Goal: Check status: Check status

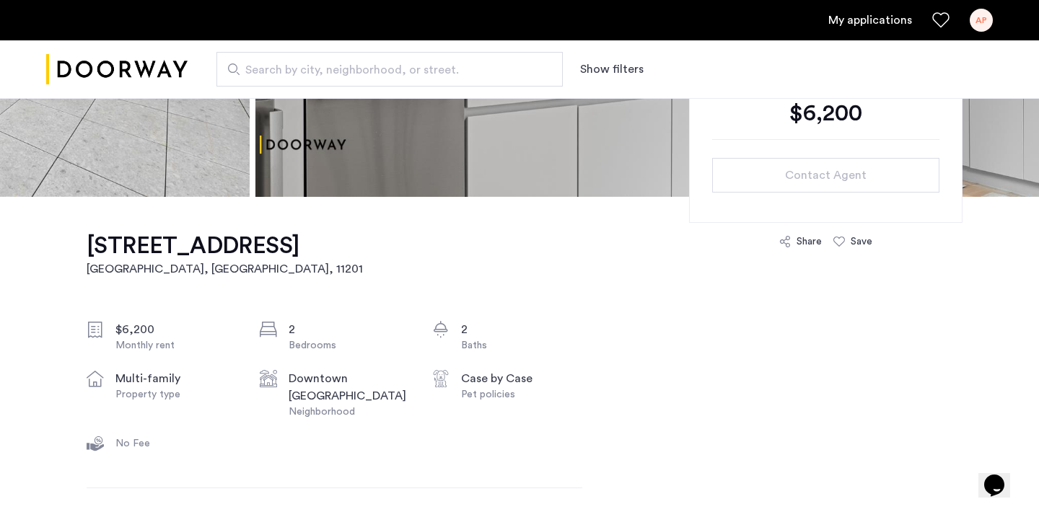
scroll to position [335, 0]
click at [985, 21] on div "AP" at bounding box center [980, 20] width 23 height 23
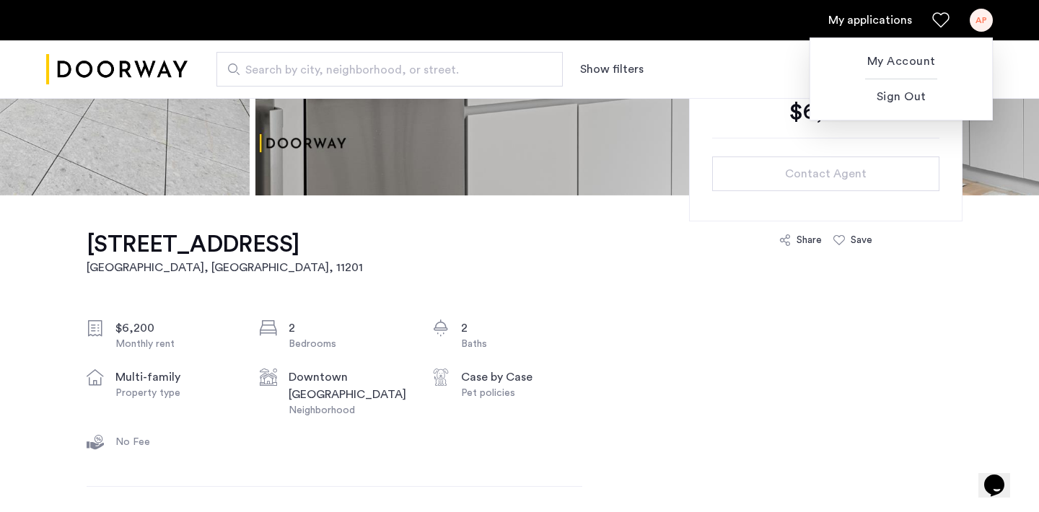
click at [894, 19] on div at bounding box center [519, 256] width 1039 height 512
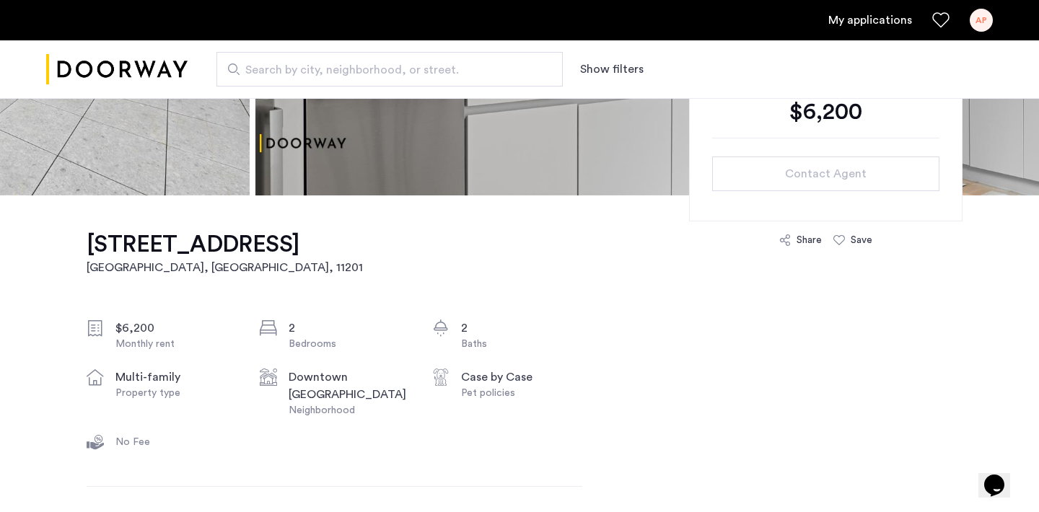
click at [892, 18] on link "My applications" at bounding box center [870, 20] width 84 height 17
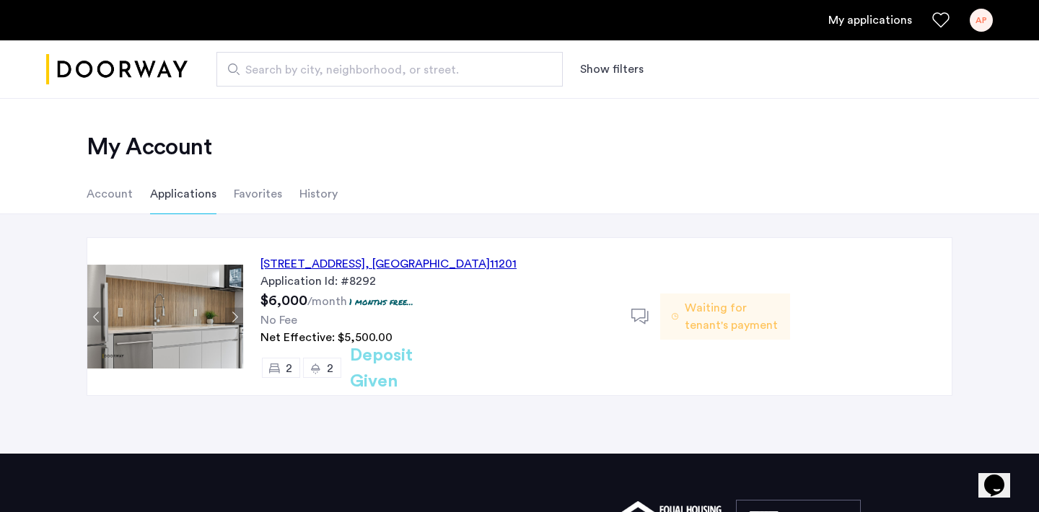
click at [471, 260] on span ", [GEOGRAPHIC_DATA]" at bounding box center [427, 264] width 125 height 12
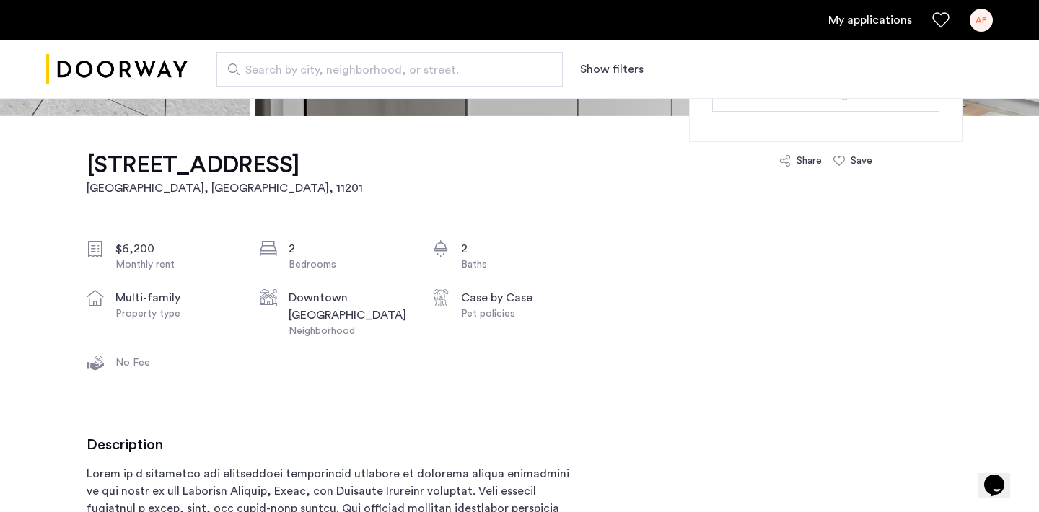
scroll to position [128, 0]
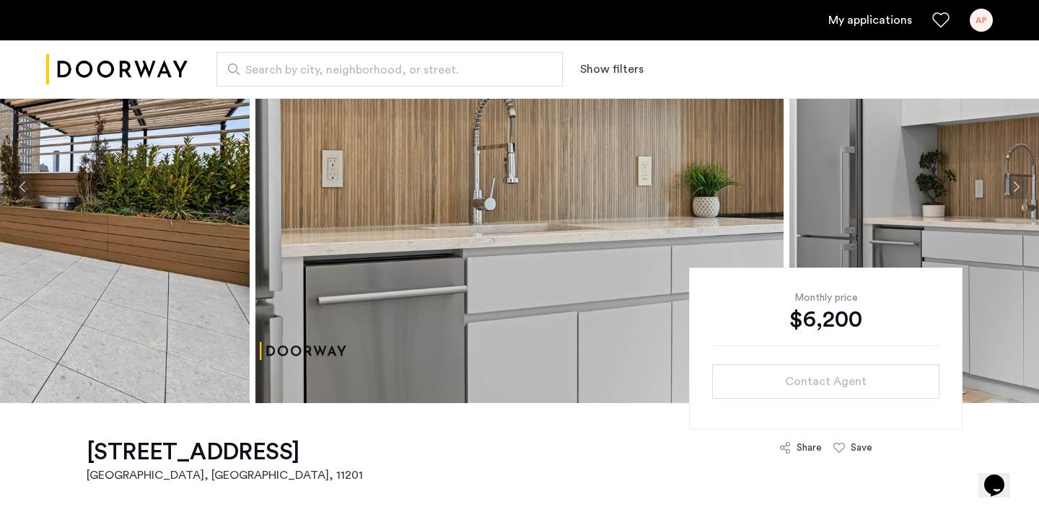
click at [983, 21] on div "AP" at bounding box center [980, 20] width 23 height 23
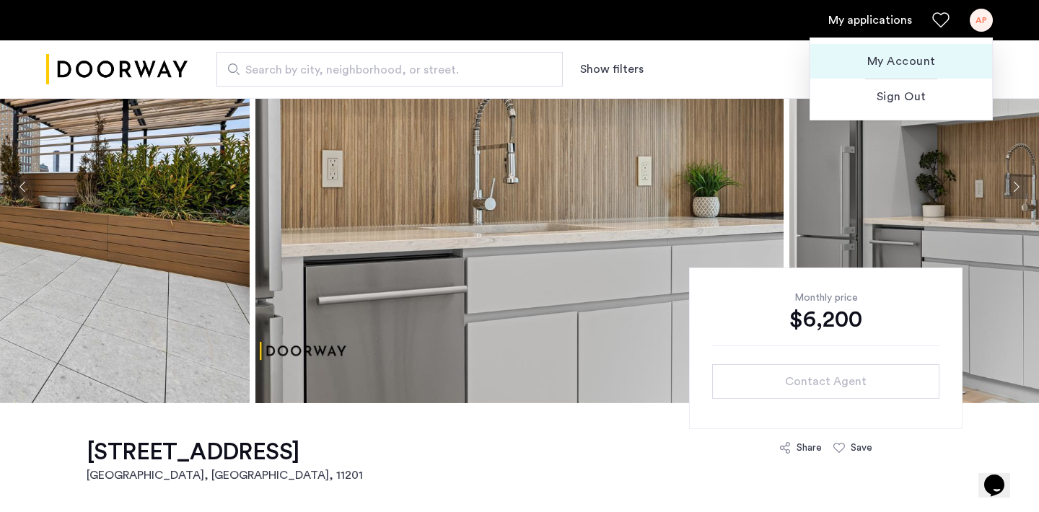
click at [913, 54] on span "My Account" at bounding box center [901, 61] width 159 height 17
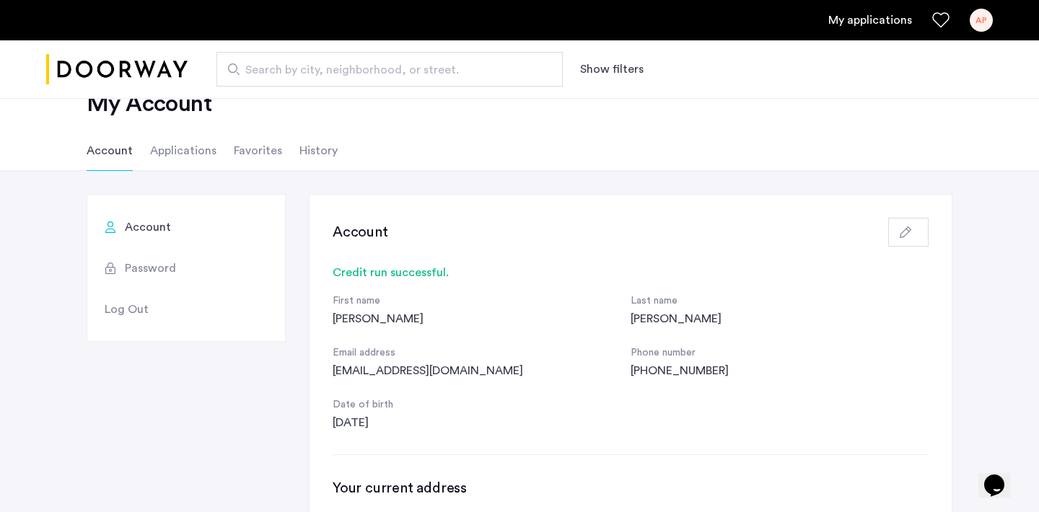
scroll to position [46, 0]
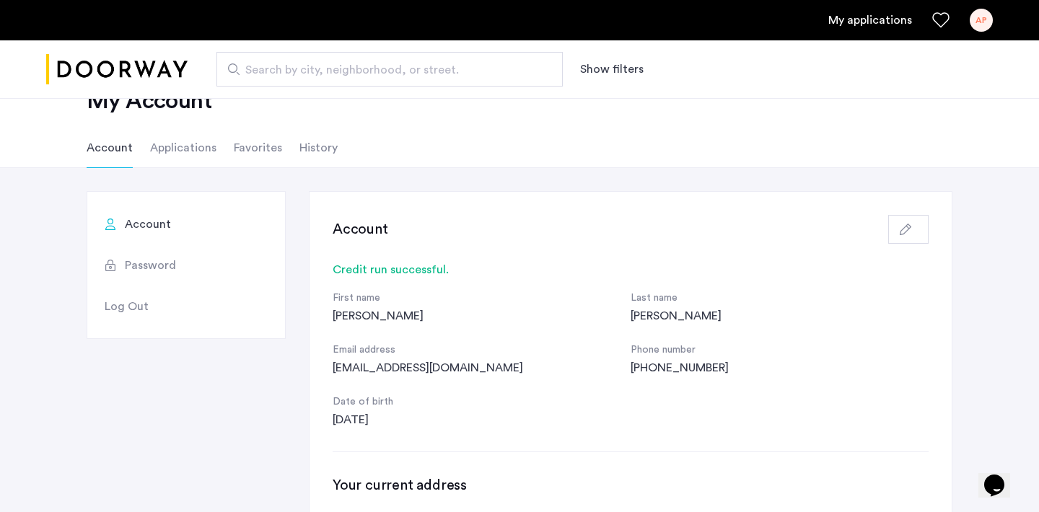
click at [248, 151] on li "Favorites" at bounding box center [258, 148] width 48 height 40
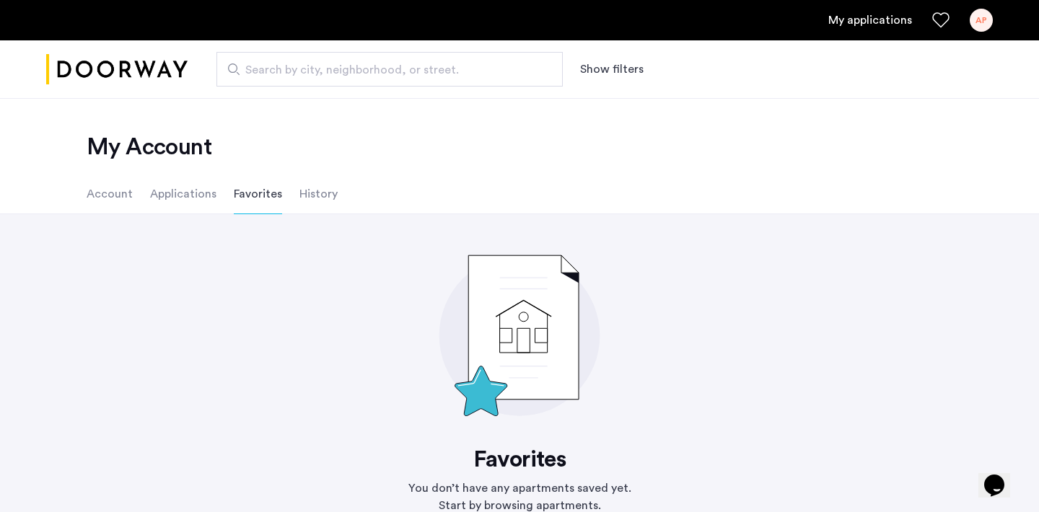
click at [182, 193] on li "Applications" at bounding box center [183, 194] width 66 height 40
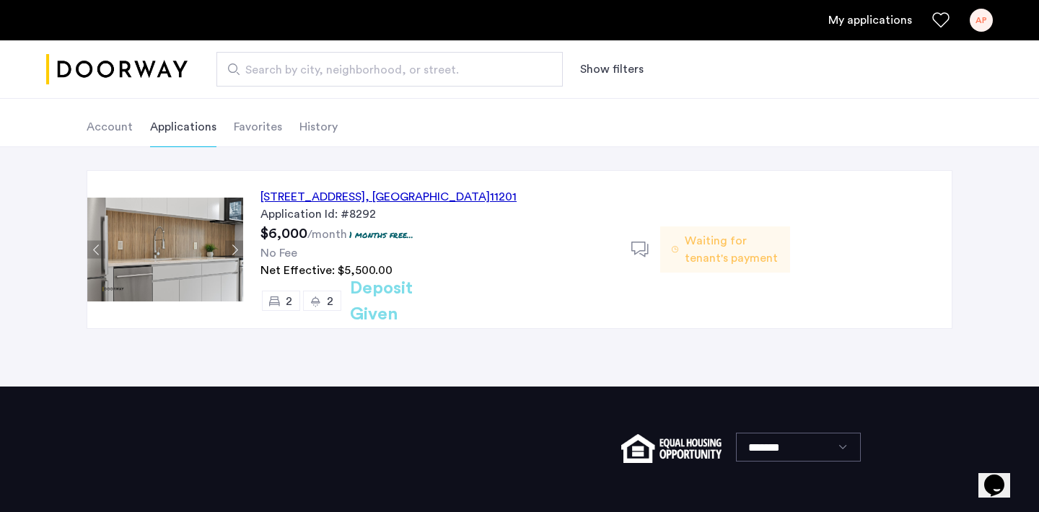
scroll to position [66, 0]
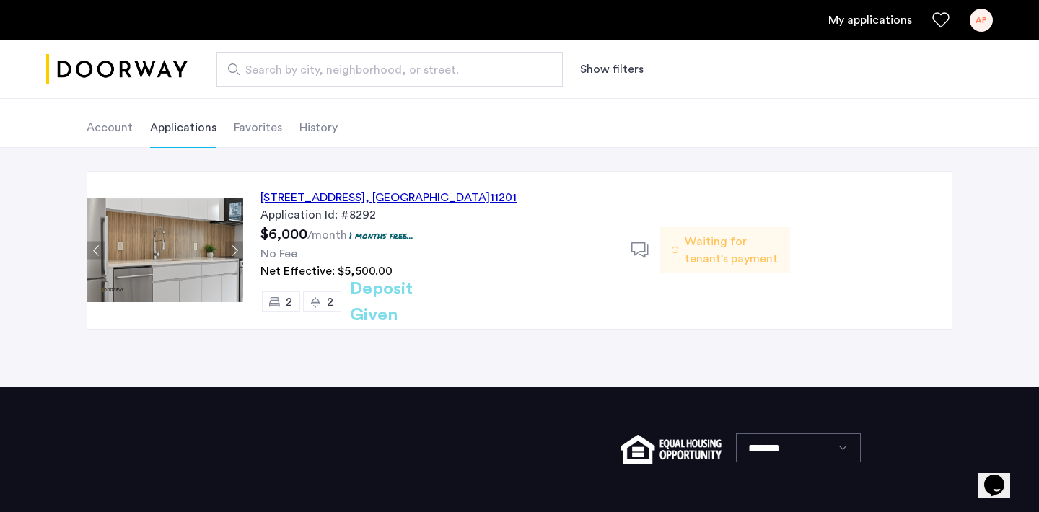
click at [716, 257] on span "Waiting for tenant's payment" at bounding box center [732, 250] width 94 height 35
click at [643, 250] on use at bounding box center [639, 249] width 17 height 15
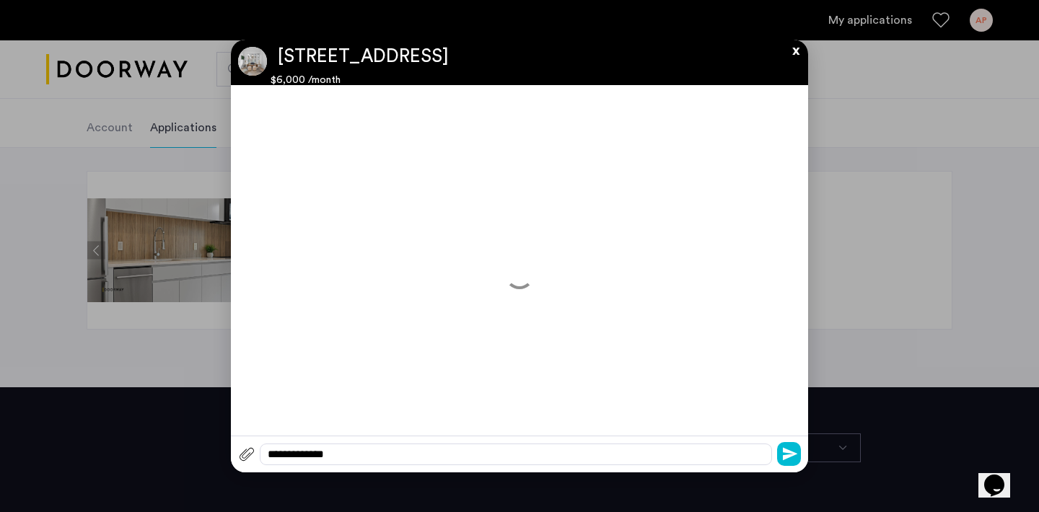
scroll to position [0, 0]
click at [795, 56] on button "x" at bounding box center [792, 48] width 22 height 16
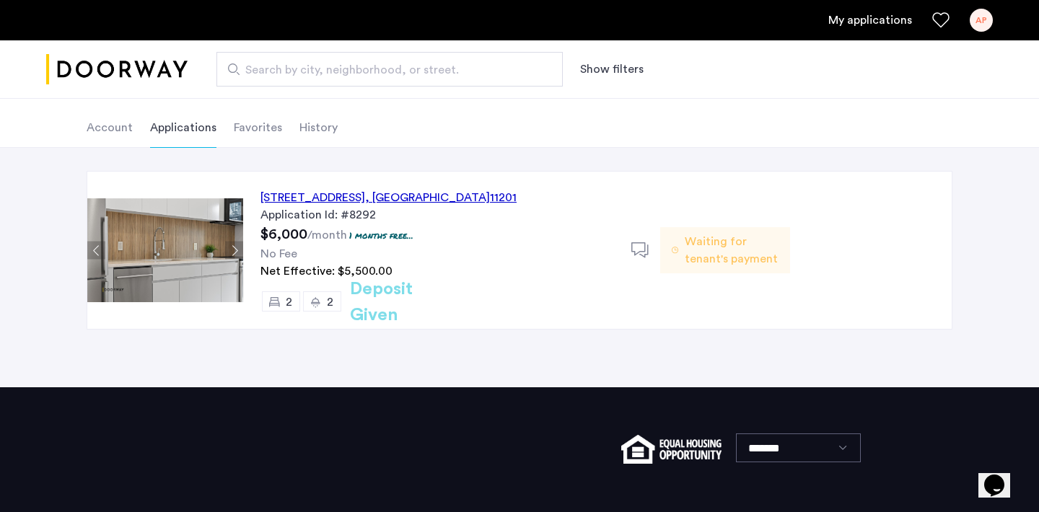
click at [200, 239] on img at bounding box center [165, 250] width 156 height 104
click at [197, 273] on img at bounding box center [165, 250] width 156 height 104
click at [92, 255] on button "Previous apartment" at bounding box center [96, 251] width 18 height 18
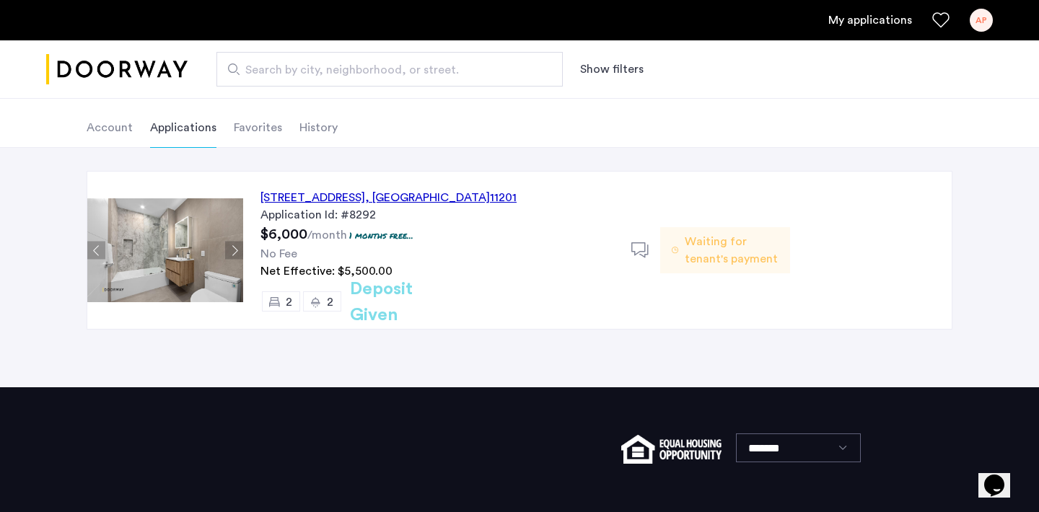
scroll to position [0, 0]
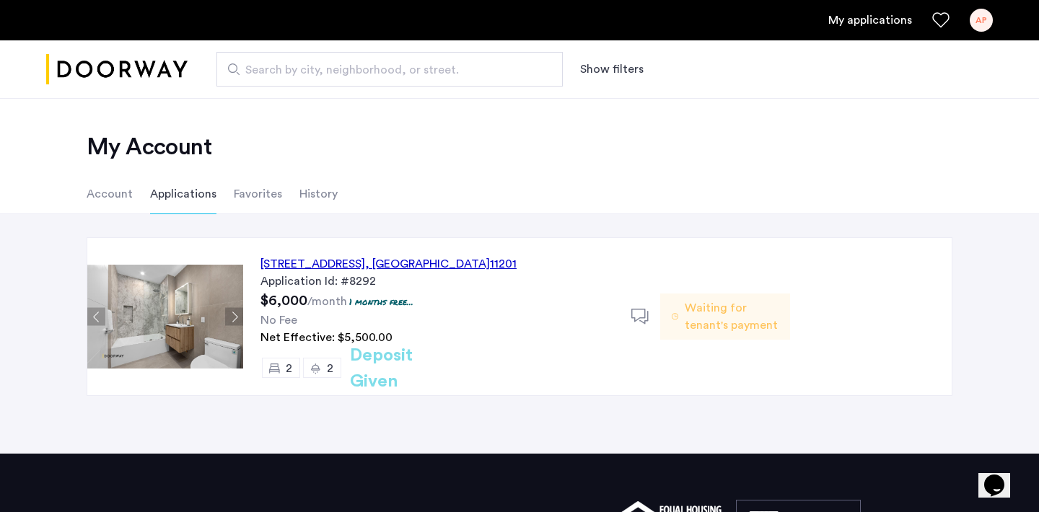
click at [246, 177] on li "Favorites" at bounding box center [258, 194] width 48 height 40
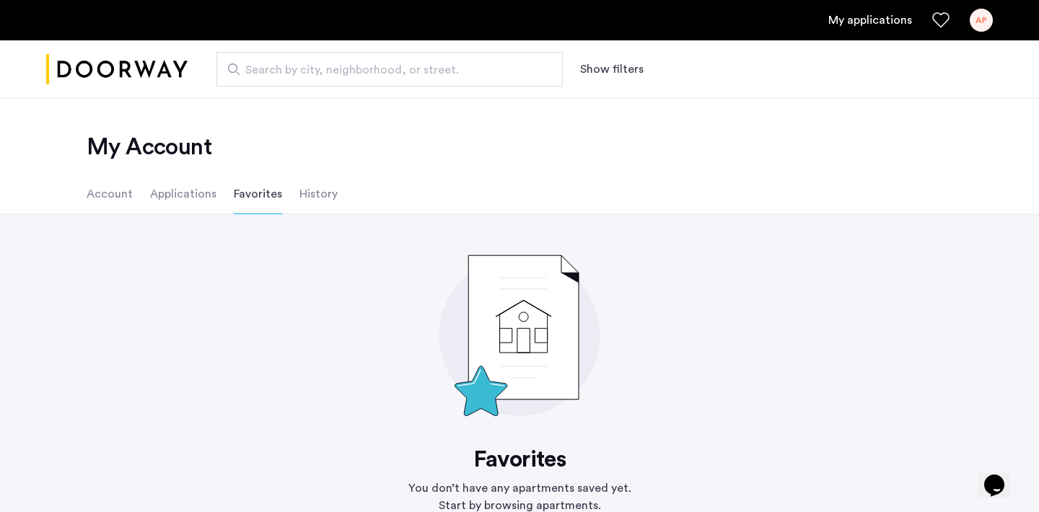
click at [107, 196] on li "Account" at bounding box center [110, 194] width 46 height 40
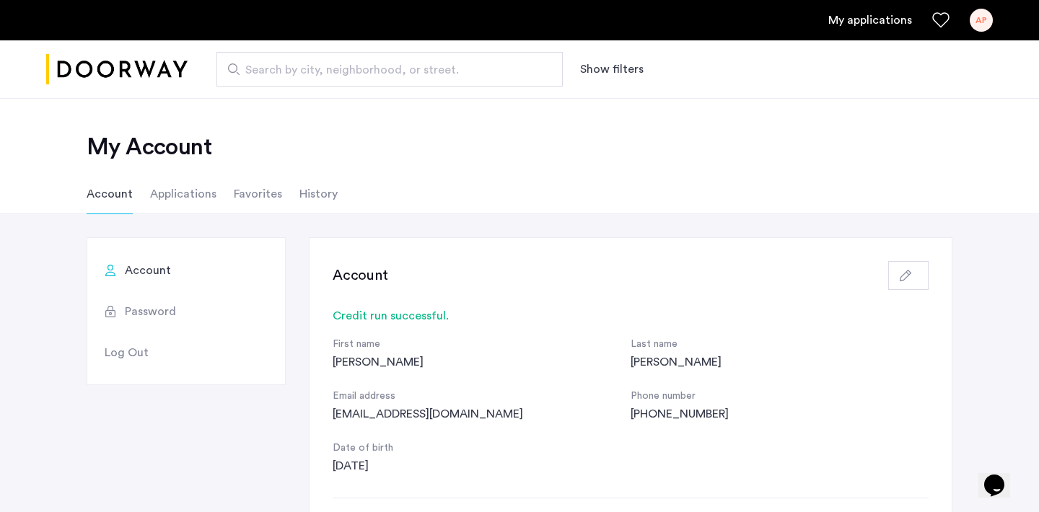
click at [320, 191] on li "History" at bounding box center [318, 194] width 38 height 40
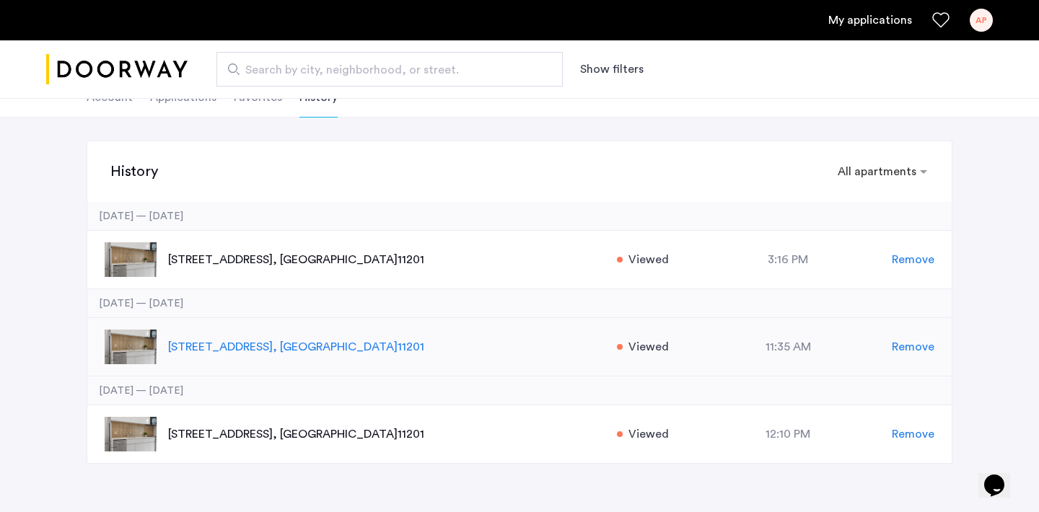
scroll to position [97, 0]
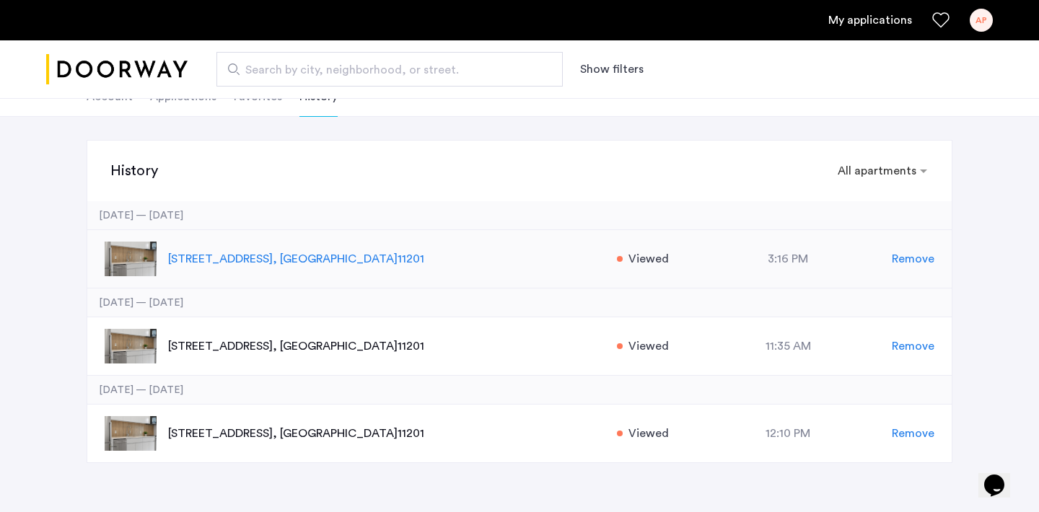
click at [398, 247] on div "127 Concord Street, Unit 8G, Brooklyn , NY 11201 Viewed at 3:16 PM Remove" at bounding box center [519, 259] width 864 height 58
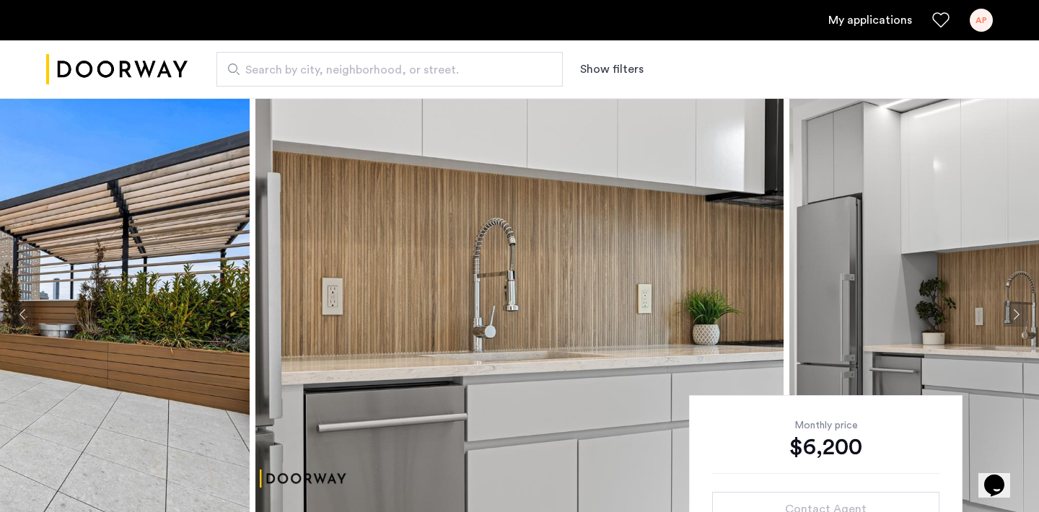
click at [979, 19] on div "AP" at bounding box center [980, 20] width 23 height 23
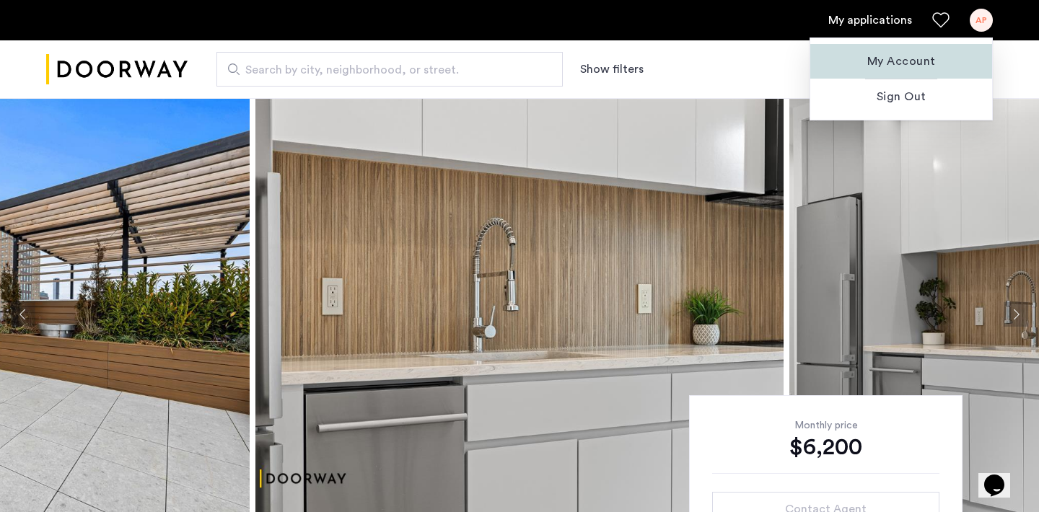
click at [904, 69] on span "My Account" at bounding box center [901, 61] width 159 height 17
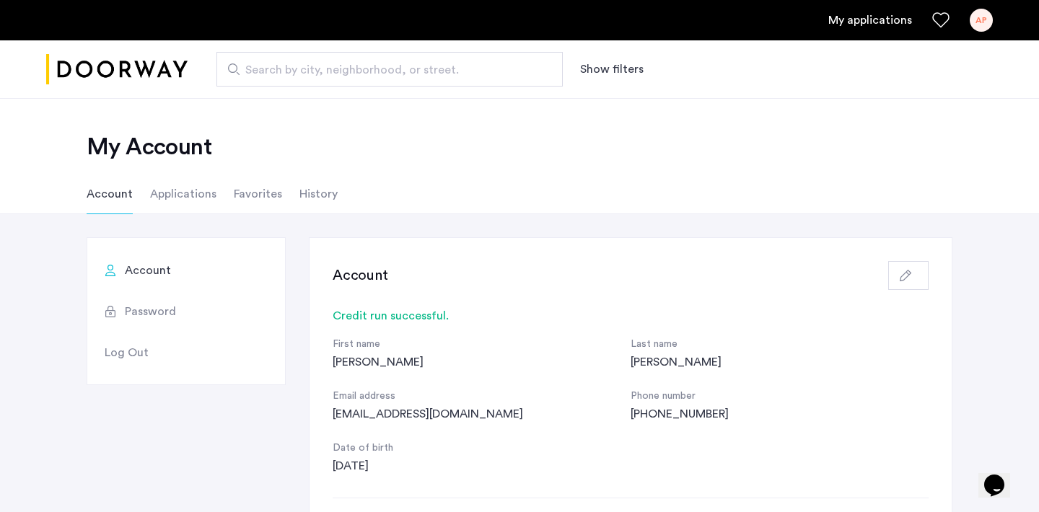
click at [263, 198] on li "Favorites" at bounding box center [258, 194] width 48 height 40
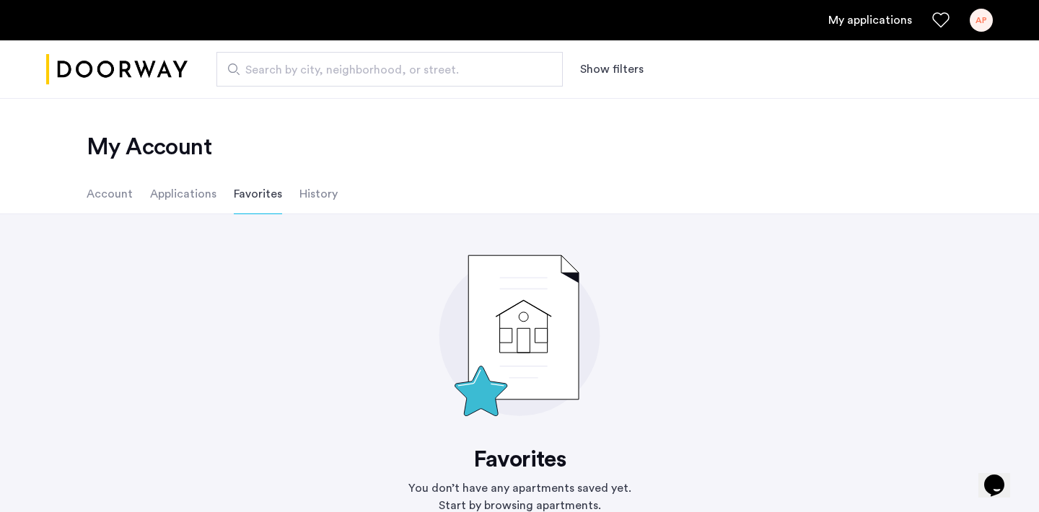
click at [191, 190] on li "Applications" at bounding box center [183, 194] width 66 height 40
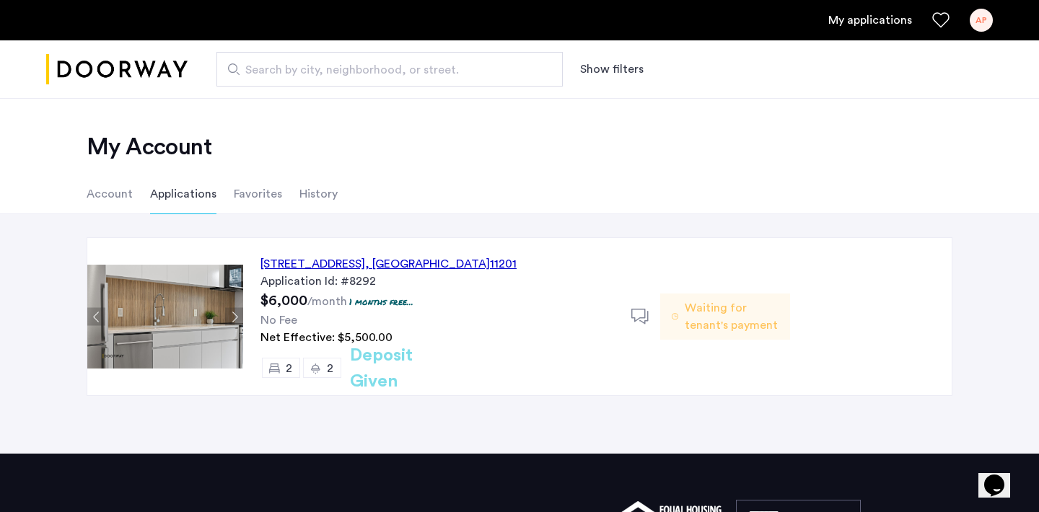
click at [409, 372] on h2 "Deposit Given" at bounding box center [407, 369] width 115 height 52
click at [389, 368] on h2 "Deposit Given" at bounding box center [407, 369] width 115 height 52
click at [377, 317] on div "No Fee" at bounding box center [436, 320] width 353 height 17
click at [726, 324] on span "Waiting for tenant's payment" at bounding box center [732, 316] width 94 height 35
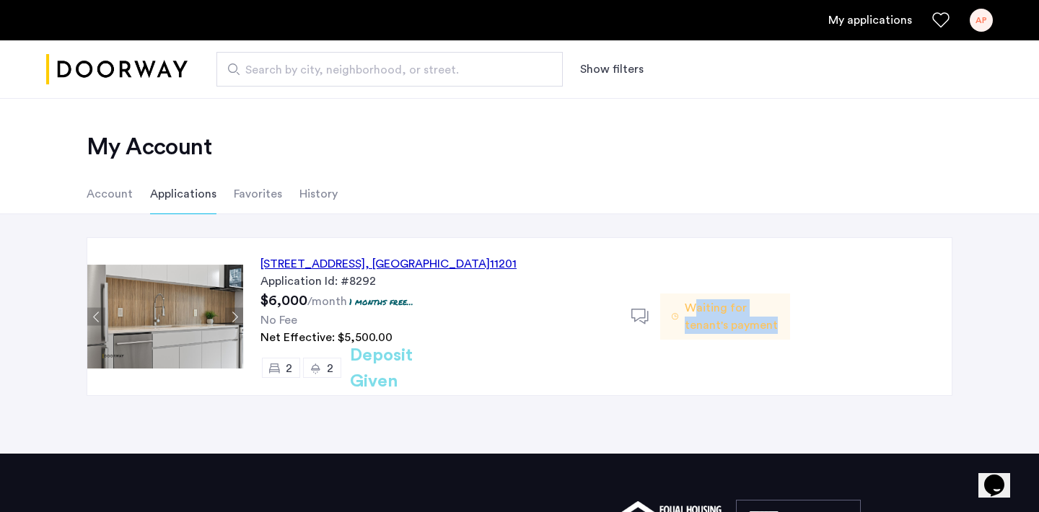
click at [726, 324] on span "Waiting for tenant's payment" at bounding box center [732, 316] width 94 height 35
click at [601, 329] on div "Net Effective: $5,500.00" at bounding box center [436, 337] width 353 height 17
click at [329, 296] on sub "/month" at bounding box center [327, 302] width 40 height 12
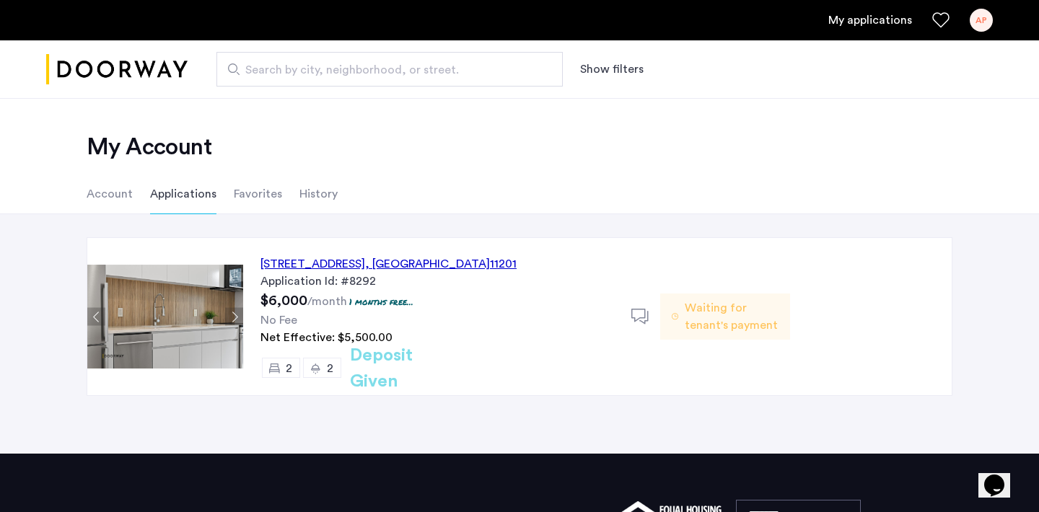
click at [198, 309] on img at bounding box center [165, 317] width 156 height 104
click at [645, 317] on icon at bounding box center [640, 317] width 18 height 18
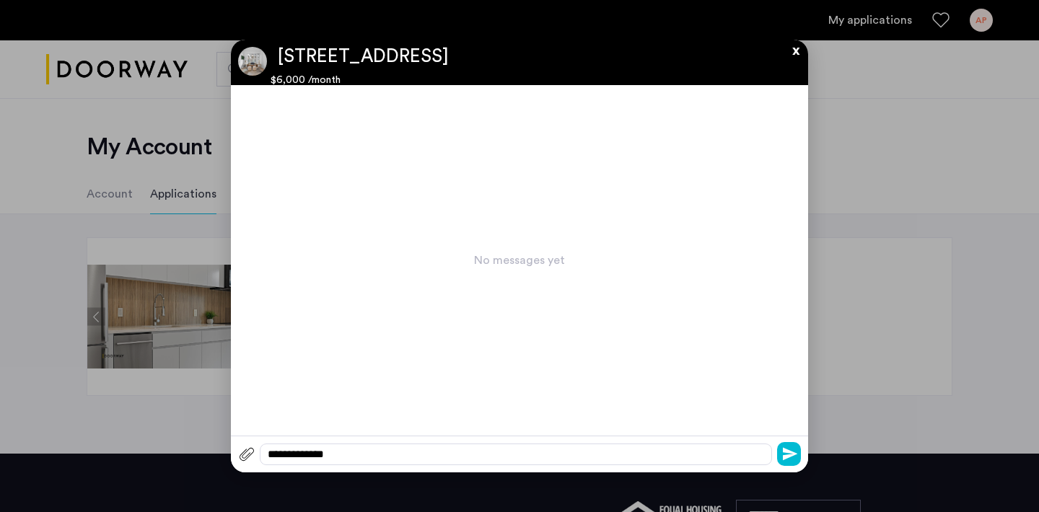
click at [798, 22] on div at bounding box center [519, 256] width 1039 height 512
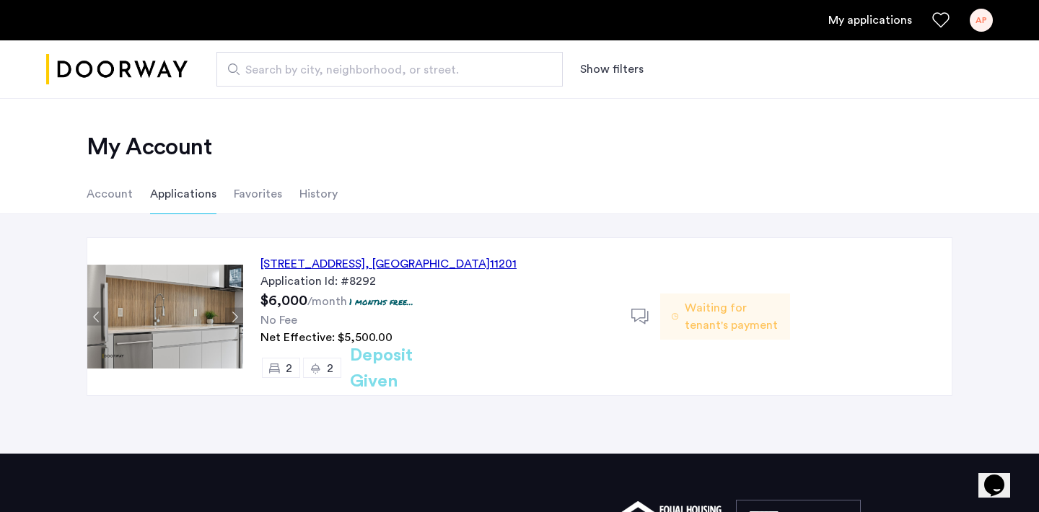
click at [880, 3] on div "My applications AP" at bounding box center [519, 20] width 1039 height 40
click at [880, 15] on link "My applications" at bounding box center [870, 20] width 84 height 17
click at [946, 22] on icon "Favorites" at bounding box center [940, 20] width 17 height 17
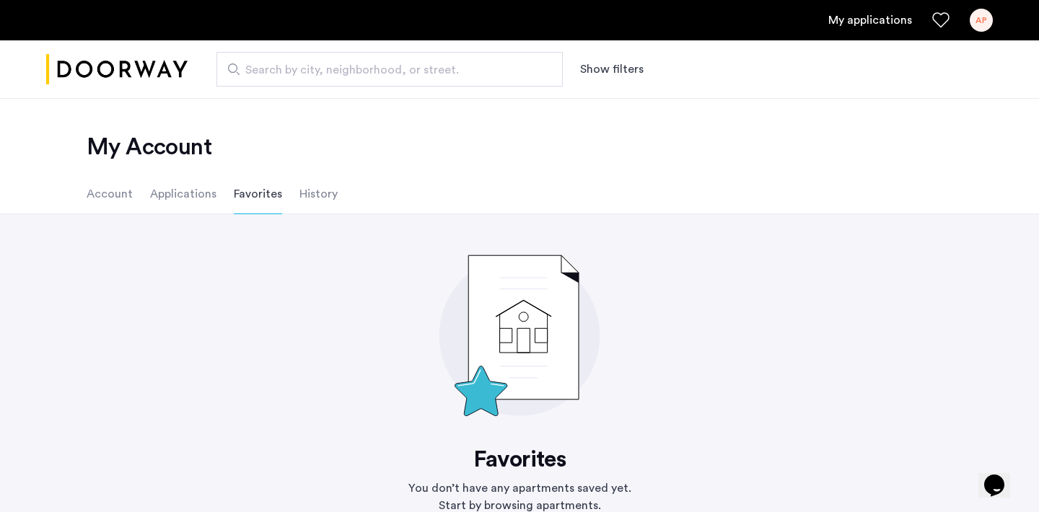
click at [945, 22] on use "Favorites" at bounding box center [940, 19] width 17 height 15
click at [115, 202] on li "Account" at bounding box center [110, 194] width 46 height 40
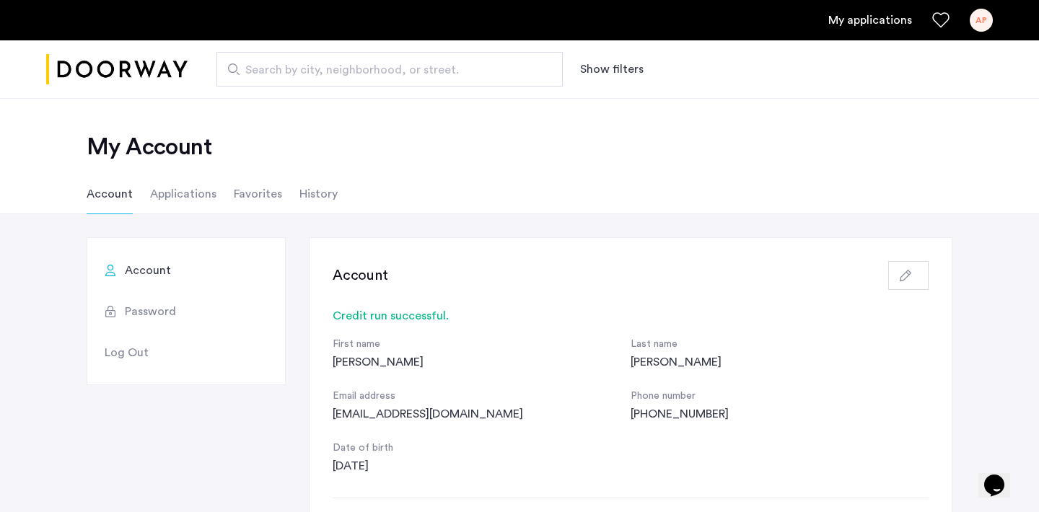
click at [315, 200] on li "History" at bounding box center [318, 194] width 38 height 40
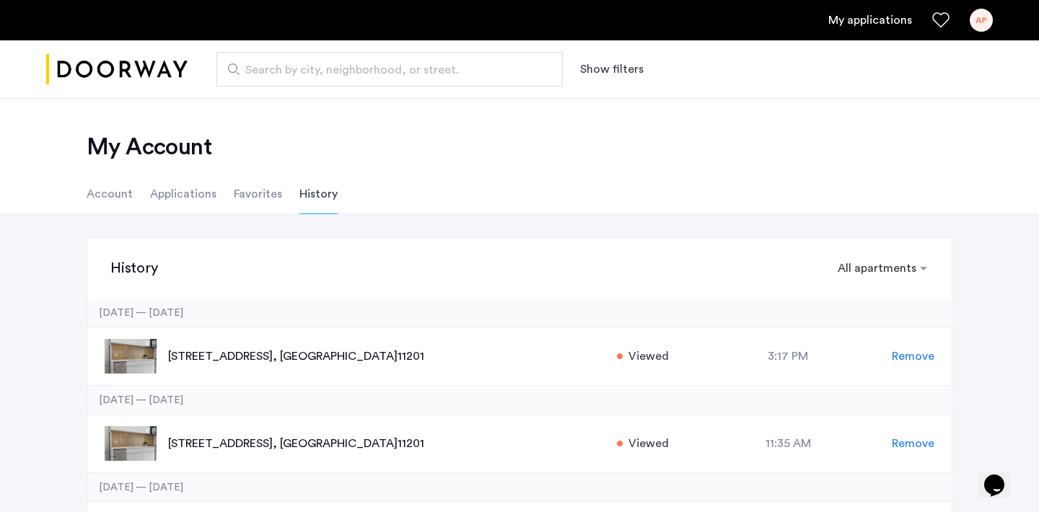
click at [151, 74] on img "Cazamio logo" at bounding box center [116, 70] width 141 height 54
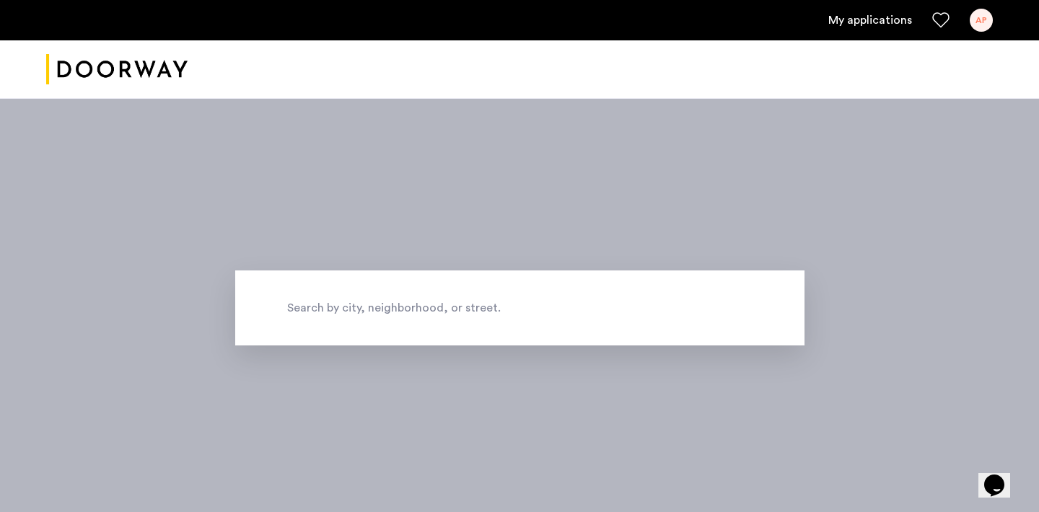
scroll to position [216, 0]
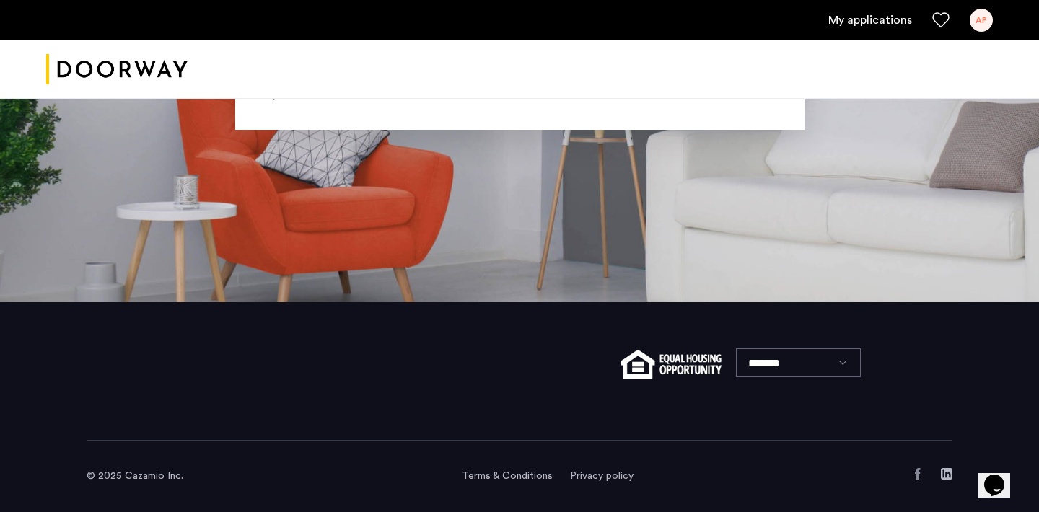
click at [990, 24] on div "AP" at bounding box center [980, 20] width 23 height 23
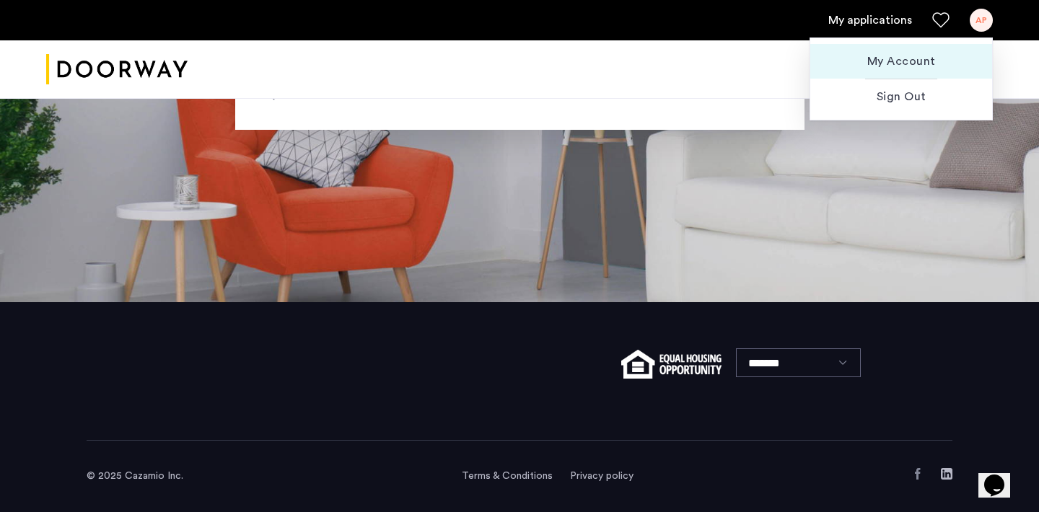
click at [872, 71] on button "My Account" at bounding box center [901, 61] width 182 height 35
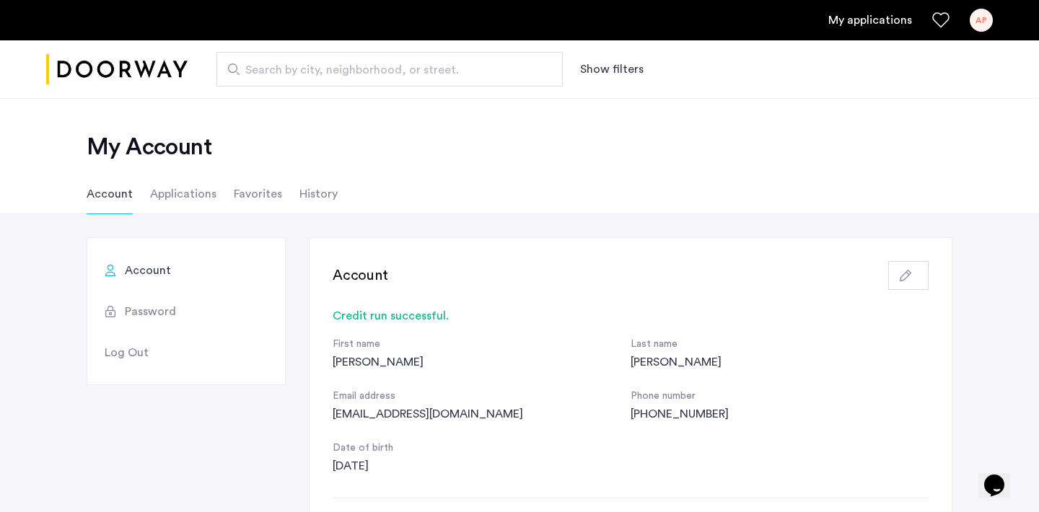
click at [870, 17] on link "My applications" at bounding box center [870, 20] width 84 height 17
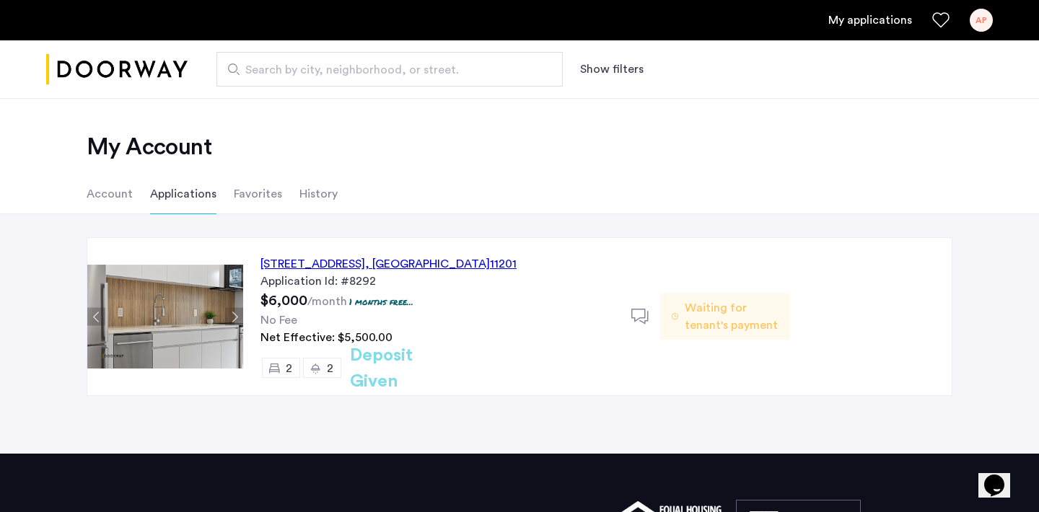
click at [684, 308] on div "Waiting for tenant's payment" at bounding box center [724, 317] width 129 height 46
click at [394, 268] on div "127 Concord Street, Unit 8G, Brooklyn , NY 11201" at bounding box center [388, 263] width 256 height 17
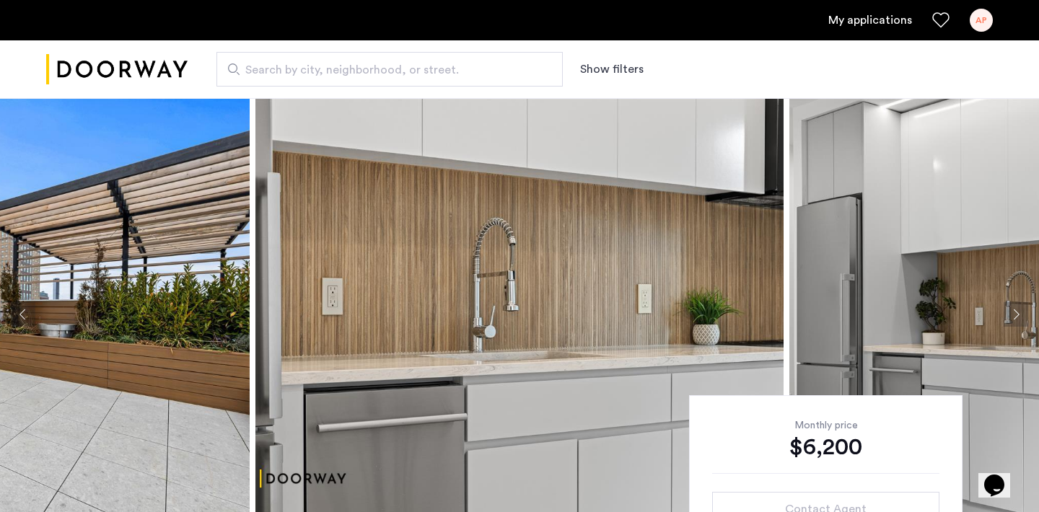
click at [836, 435] on div "$6,200" at bounding box center [825, 447] width 227 height 29
click at [861, 9] on ul "My applications AP" at bounding box center [519, 20] width 946 height 23
click at [863, 17] on link "My applications" at bounding box center [870, 20] width 84 height 17
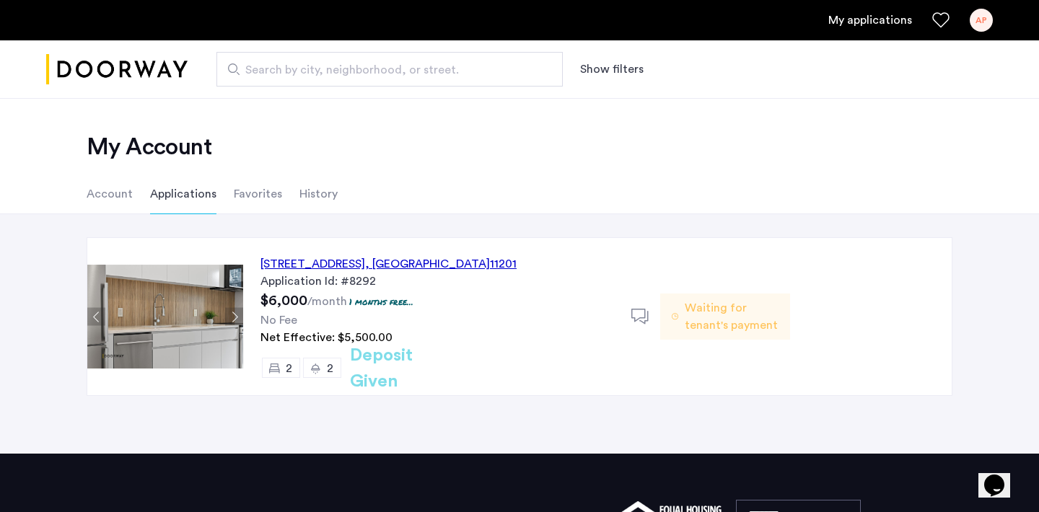
click at [750, 328] on span "Waiting for tenant's payment" at bounding box center [732, 316] width 94 height 35
click at [195, 304] on img at bounding box center [165, 317] width 156 height 104
click at [240, 321] on button "Next apartment" at bounding box center [234, 317] width 18 height 18
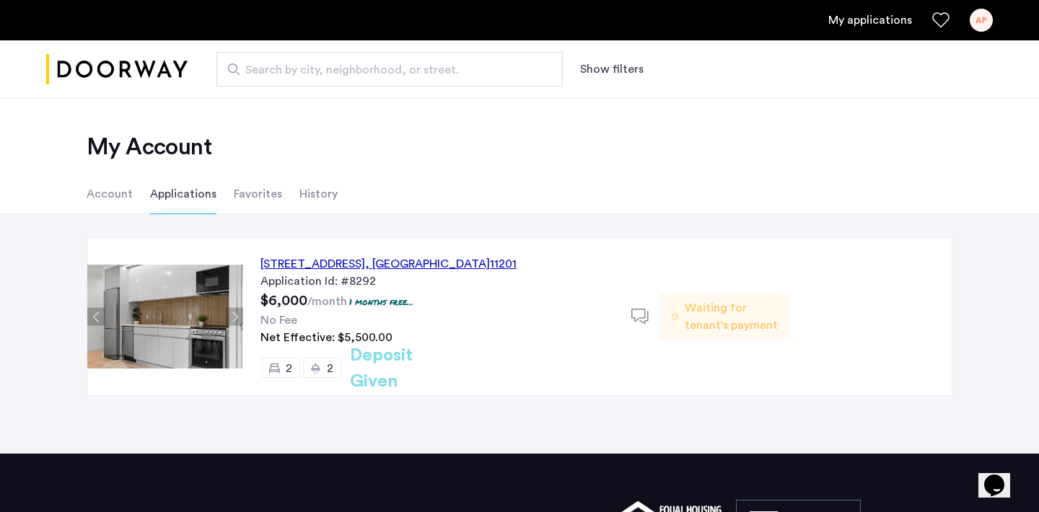
click at [241, 322] on button "Next apartment" at bounding box center [234, 317] width 18 height 18
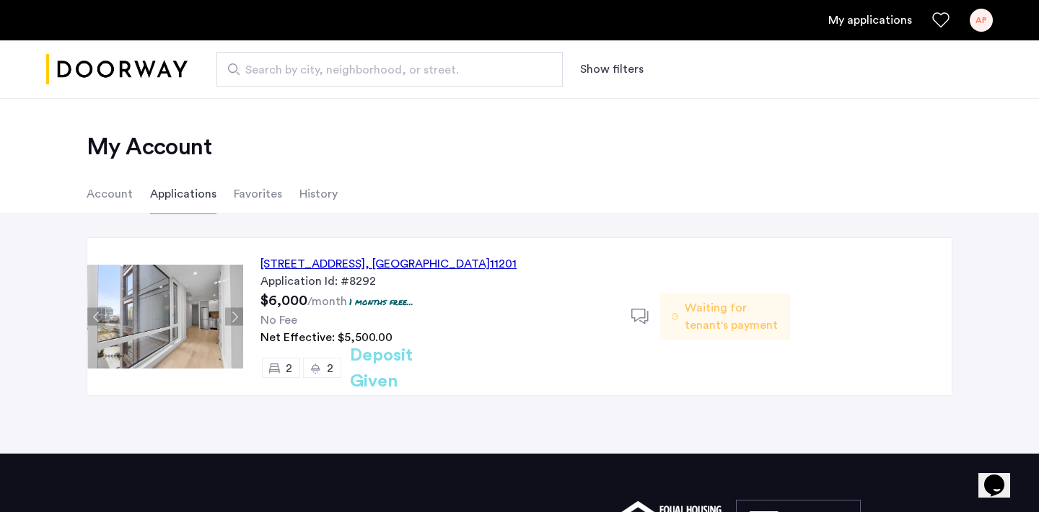
click at [164, 314] on img at bounding box center [166, 317] width 156 height 104
click at [236, 317] on button "Next apartment" at bounding box center [234, 317] width 18 height 18
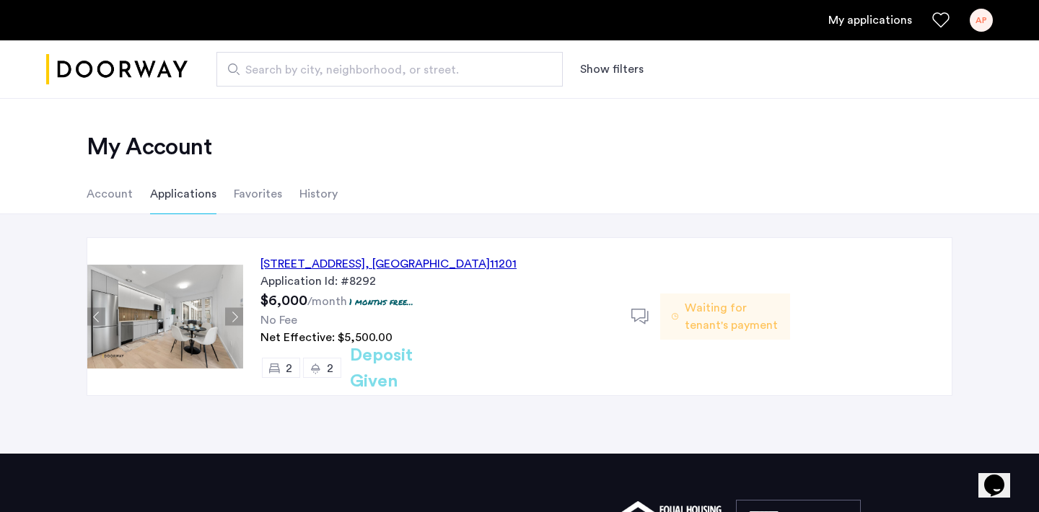
click at [236, 317] on button "Next apartment" at bounding box center [234, 317] width 18 height 18
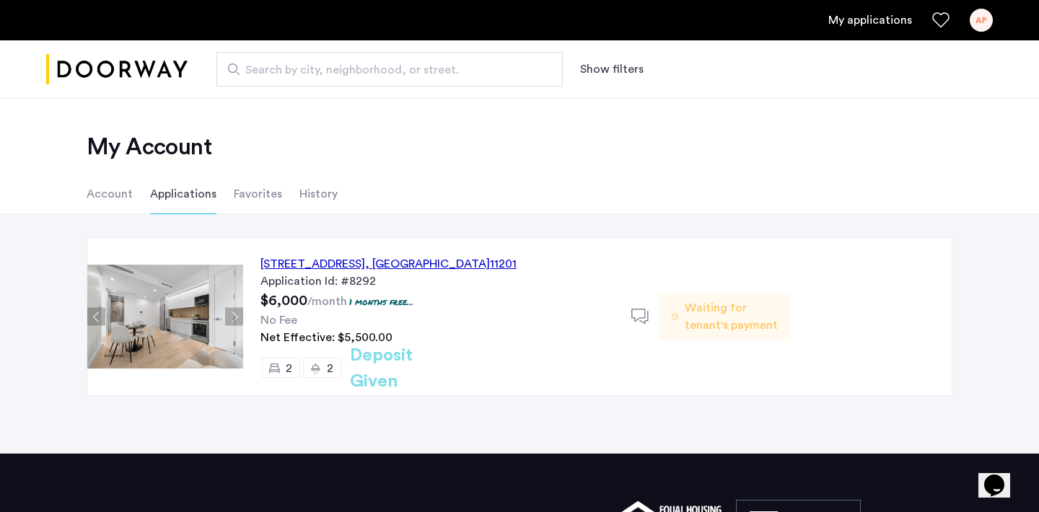
click at [236, 317] on button "Next apartment" at bounding box center [234, 317] width 18 height 18
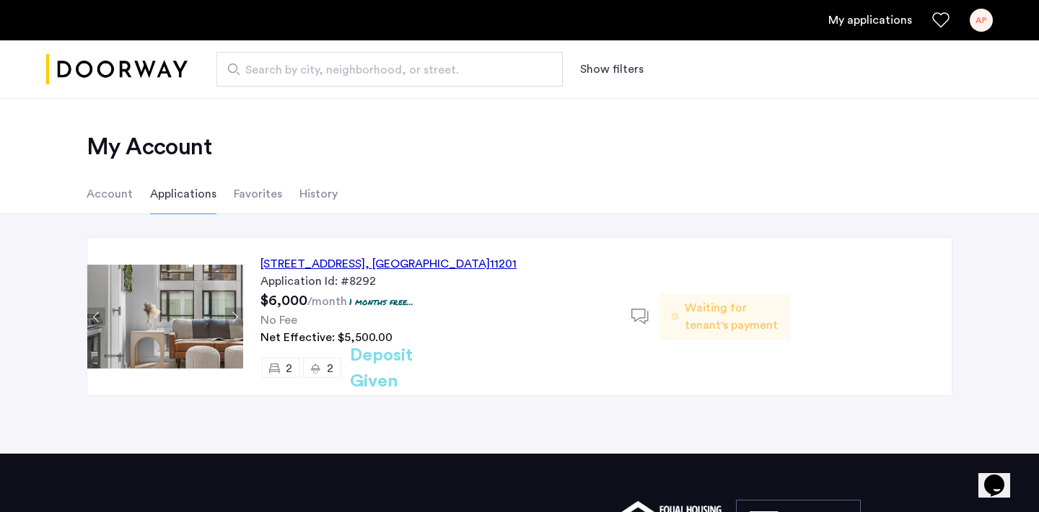
click at [236, 317] on button "Next apartment" at bounding box center [234, 317] width 18 height 18
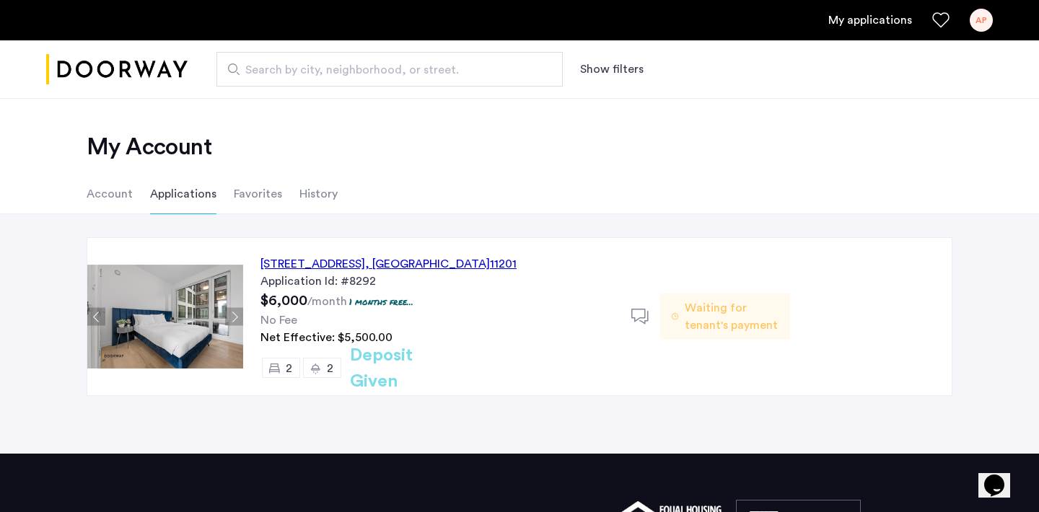
click at [236, 317] on button "Next apartment" at bounding box center [234, 317] width 18 height 18
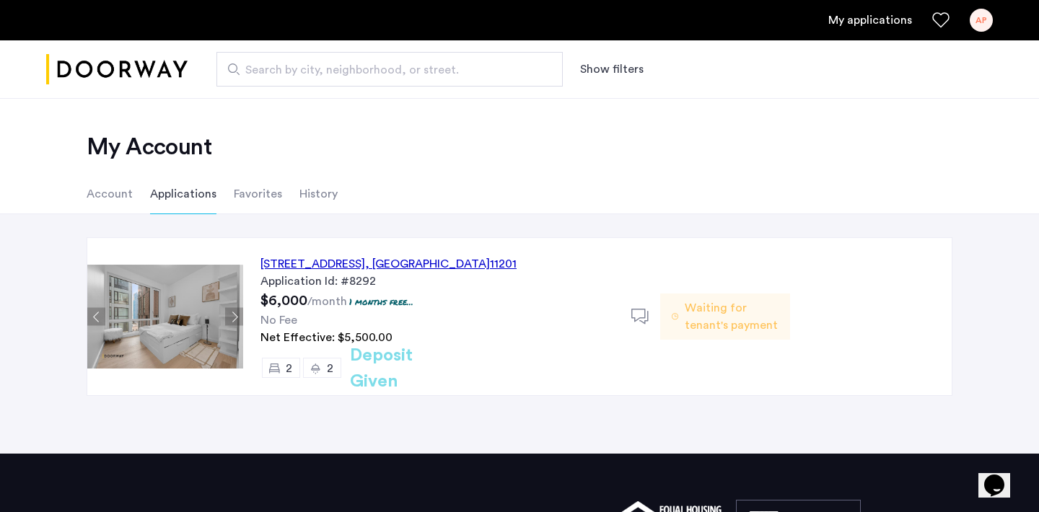
click at [236, 317] on button "Next apartment" at bounding box center [234, 317] width 18 height 18
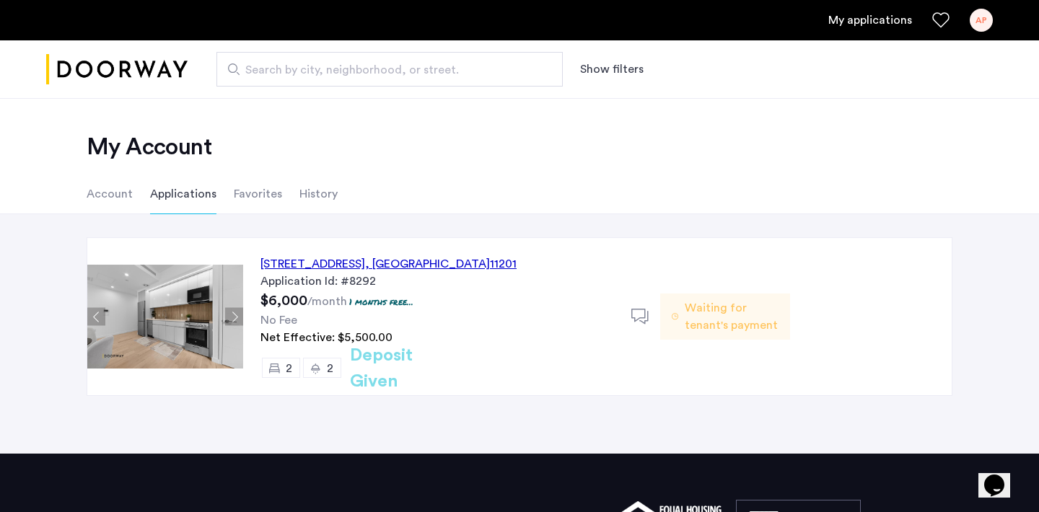
click at [236, 317] on button "Next apartment" at bounding box center [234, 317] width 18 height 18
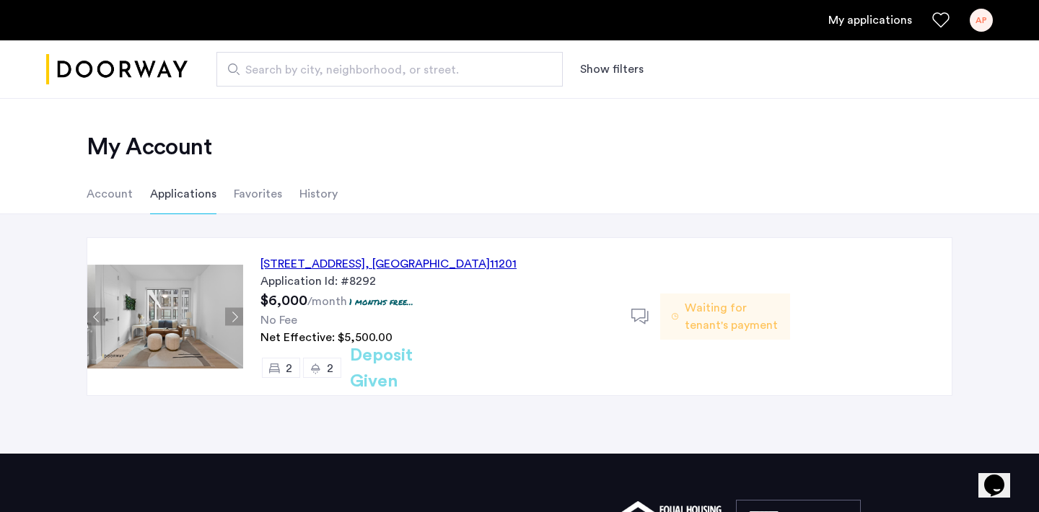
click at [236, 317] on button "Next apartment" at bounding box center [234, 317] width 18 height 18
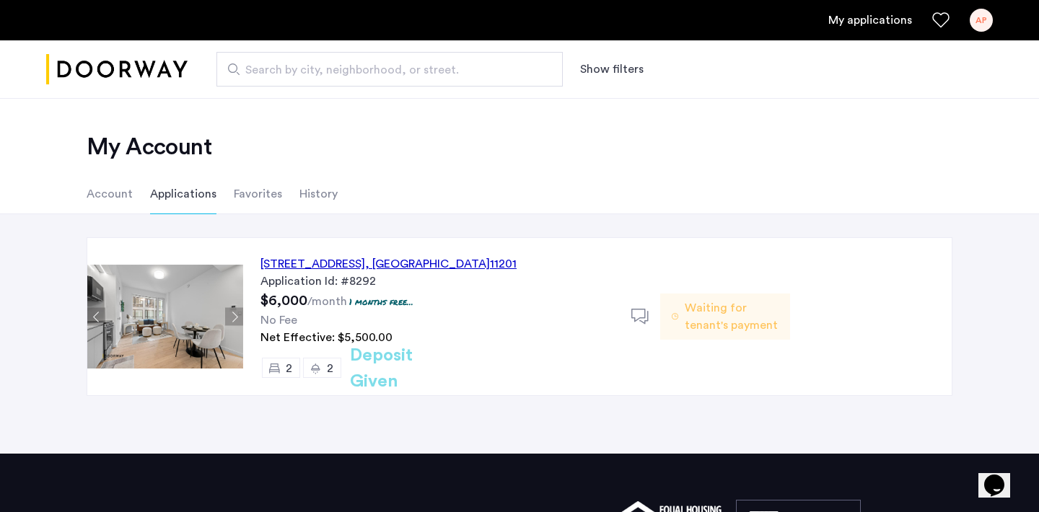
click at [98, 311] on button "Previous apartment" at bounding box center [96, 317] width 18 height 18
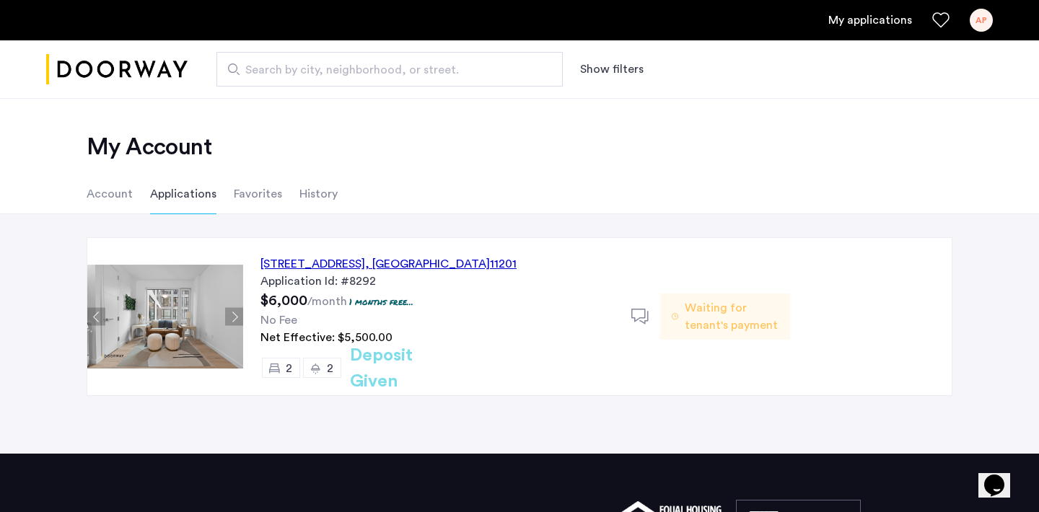
click at [237, 312] on button "Next apartment" at bounding box center [234, 317] width 18 height 18
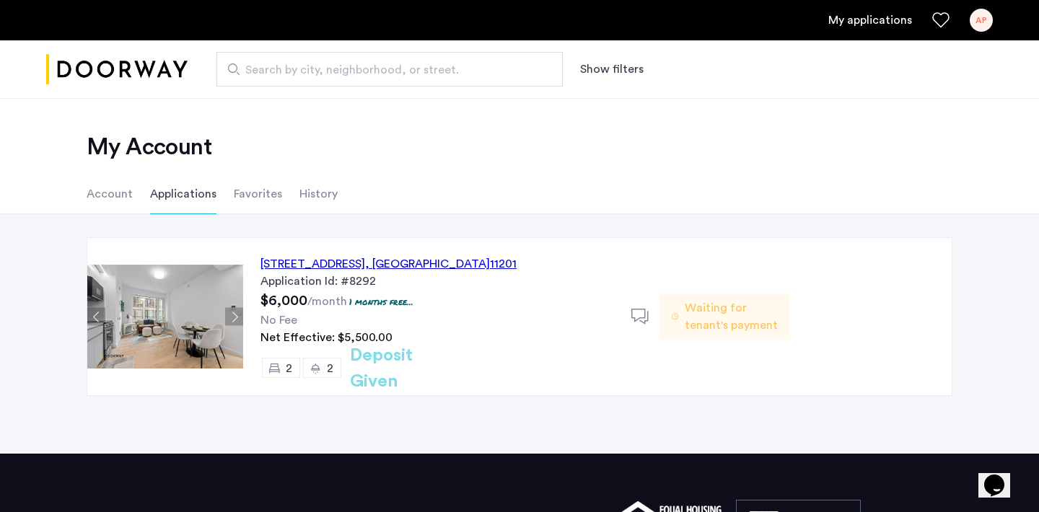
click at [237, 312] on button "Next apartment" at bounding box center [234, 317] width 18 height 18
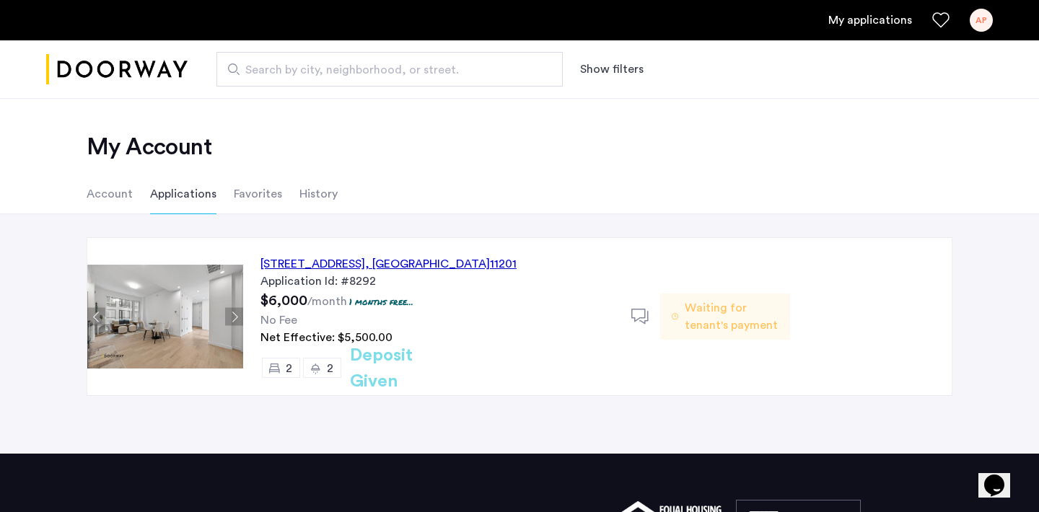
click at [237, 312] on button "Next apartment" at bounding box center [234, 317] width 18 height 18
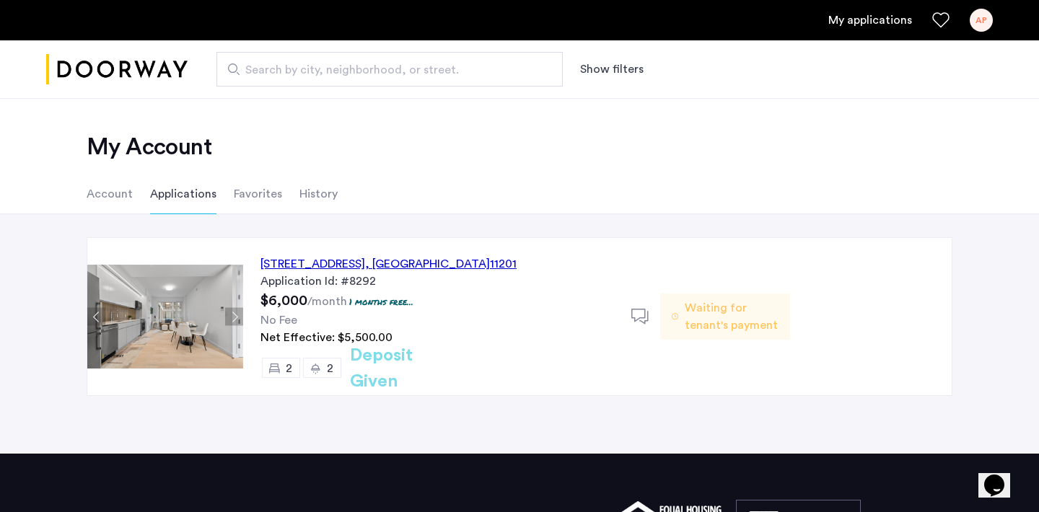
click at [237, 312] on button "Next apartment" at bounding box center [234, 317] width 18 height 18
